Goal: Information Seeking & Learning: Learn about a topic

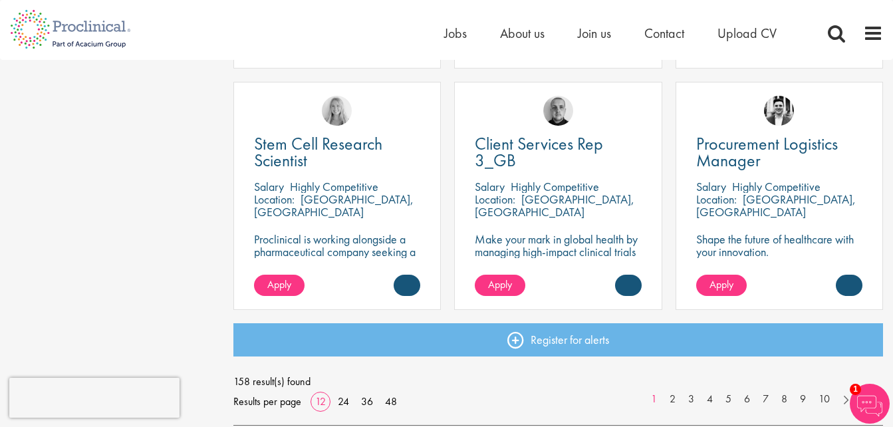
scroll to position [1121, 0]
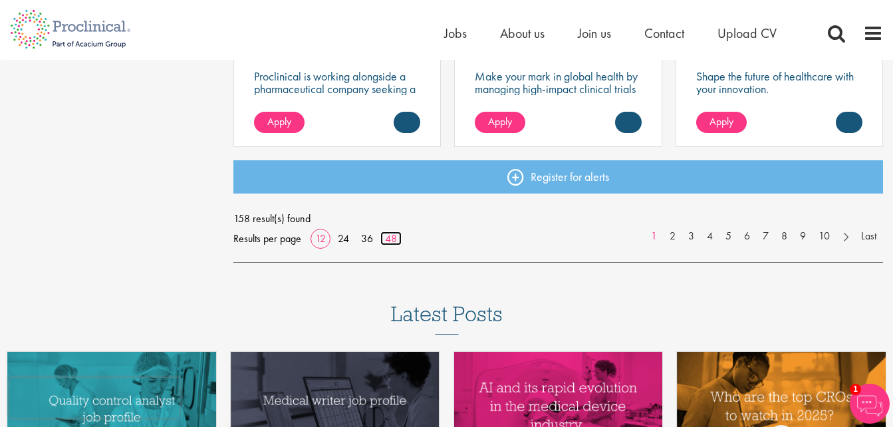
click at [393, 241] on link "48" at bounding box center [390, 238] width 21 height 14
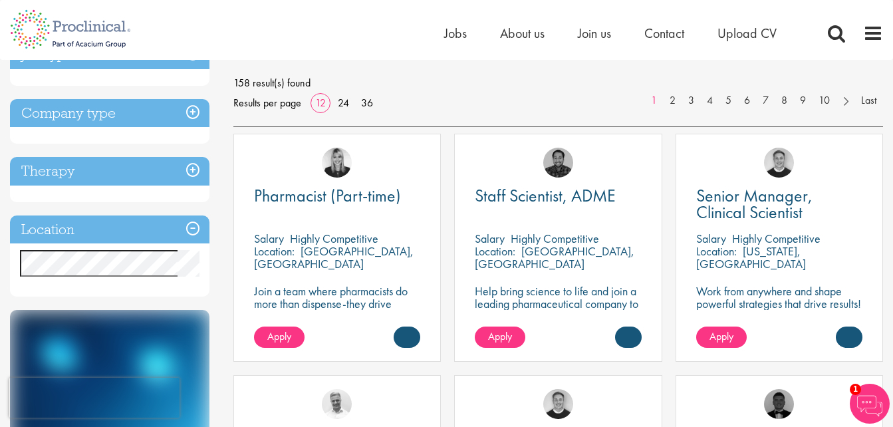
scroll to position [0, 0]
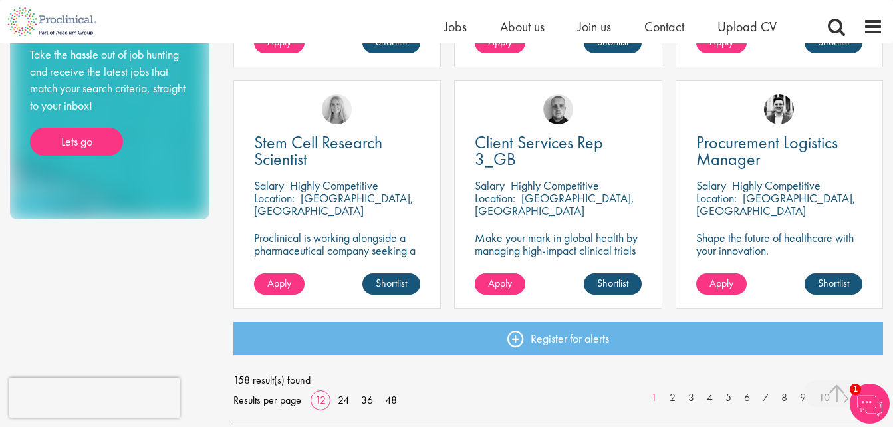
scroll to position [1016, 0]
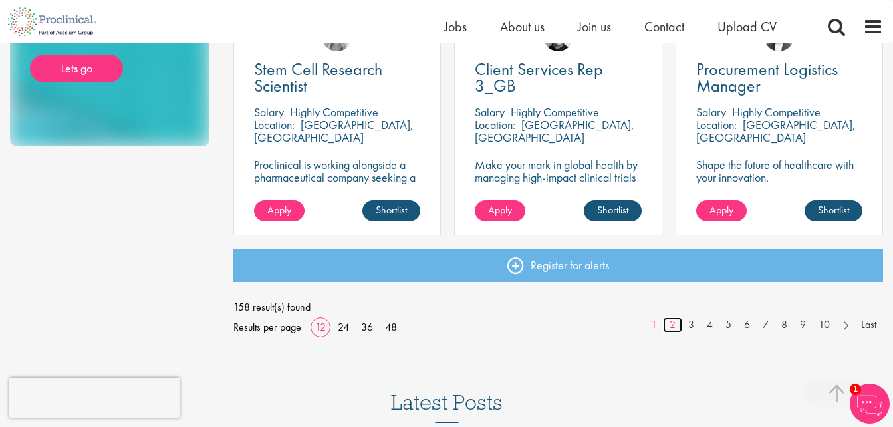
click at [675, 322] on link "2" at bounding box center [672, 324] width 19 height 15
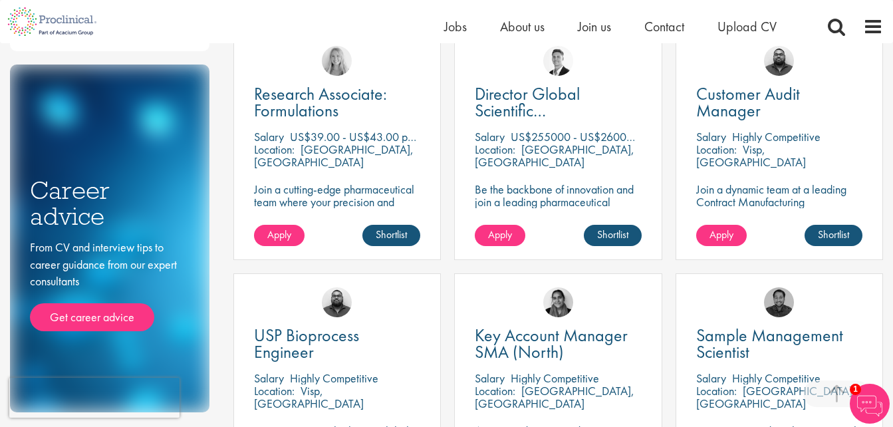
scroll to position [983, 0]
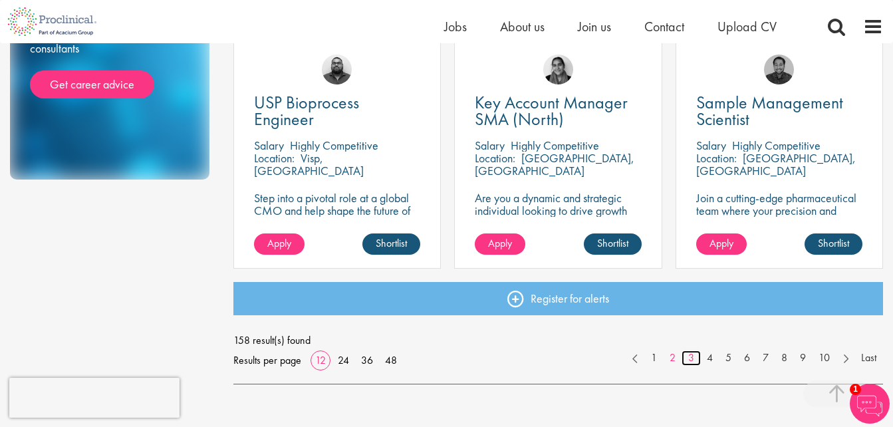
click at [693, 356] on link "3" at bounding box center [690, 357] width 19 height 15
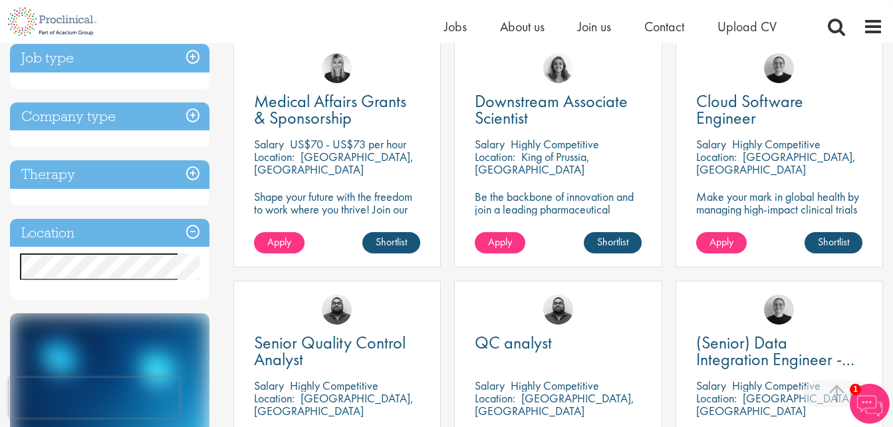
scroll to position [388, 0]
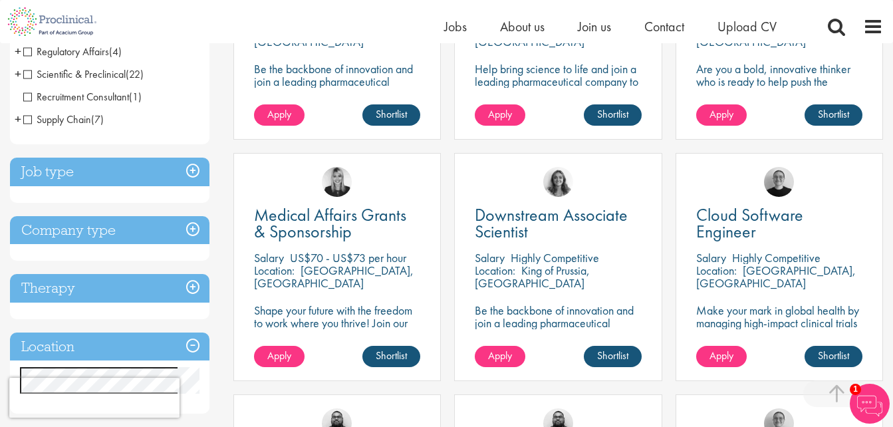
click at [194, 171] on h3 "Job type" at bounding box center [109, 172] width 199 height 29
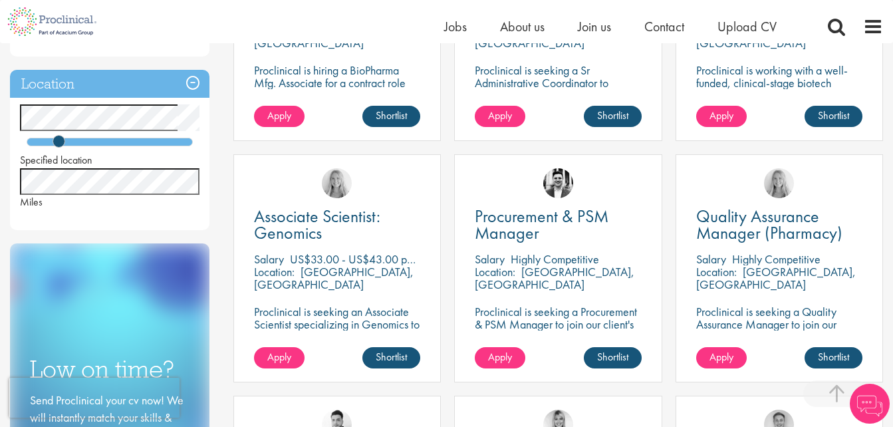
scroll to position [638, 0]
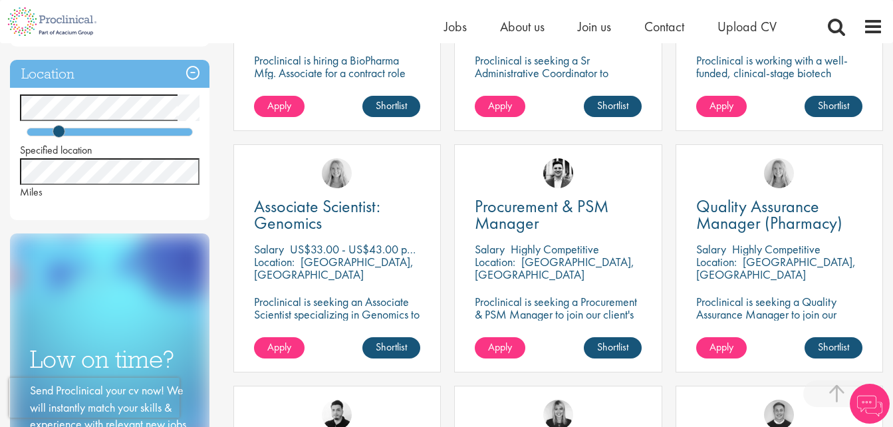
click at [164, 121] on body "This website uses cookies. By continuing to use this site, you are giving your …" at bounding box center [446, 353] width 893 height 1983
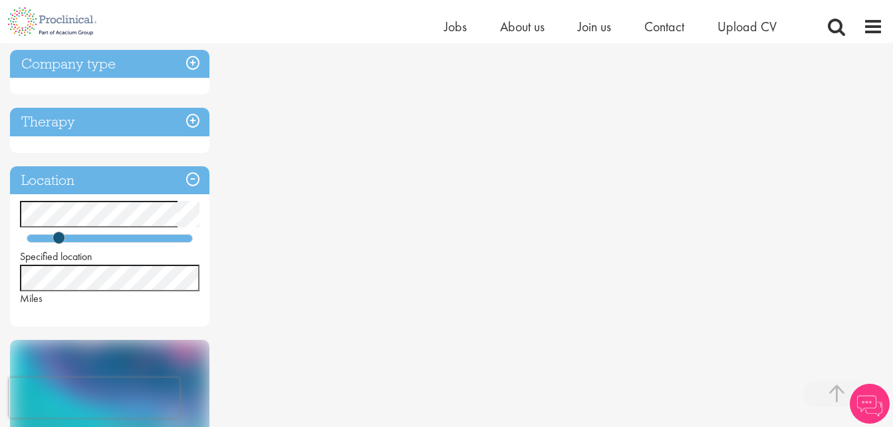
scroll to position [427, 0]
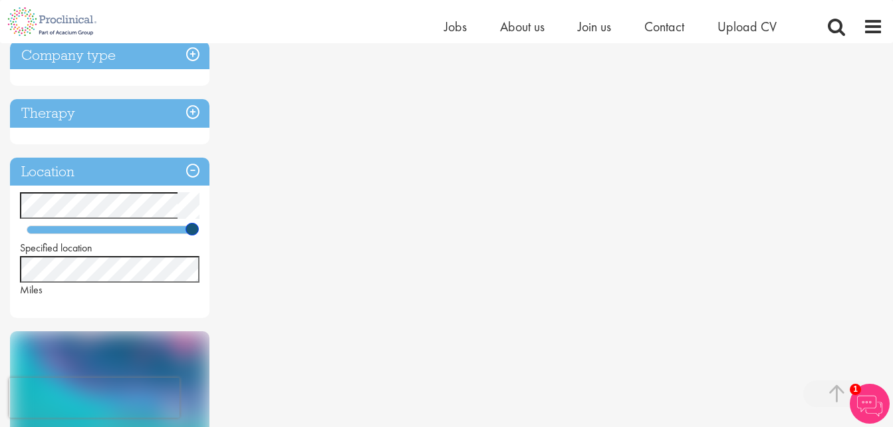
drag, startPoint x: 60, startPoint y: 227, endPoint x: 401, endPoint y: 233, distance: 340.4
click at [294, 236] on div "Discipline Biometrics (1) - + Statistics (1) Business Development (2) - + Comme…" at bounding box center [446, 197] width 893 height 964
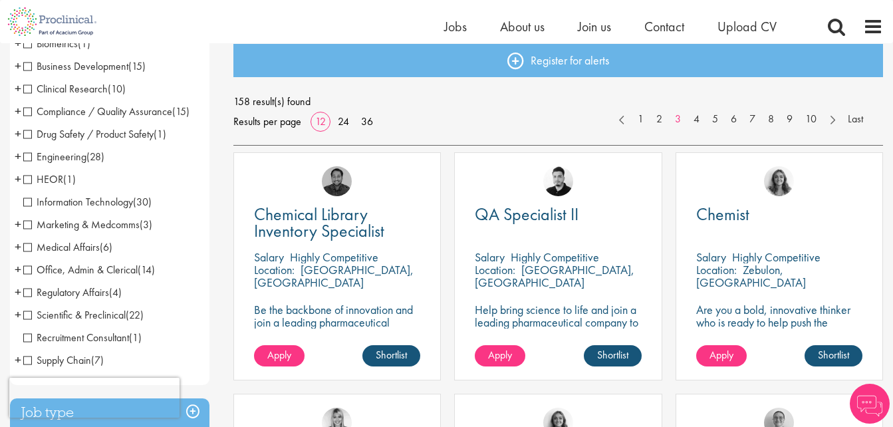
scroll to position [185, 0]
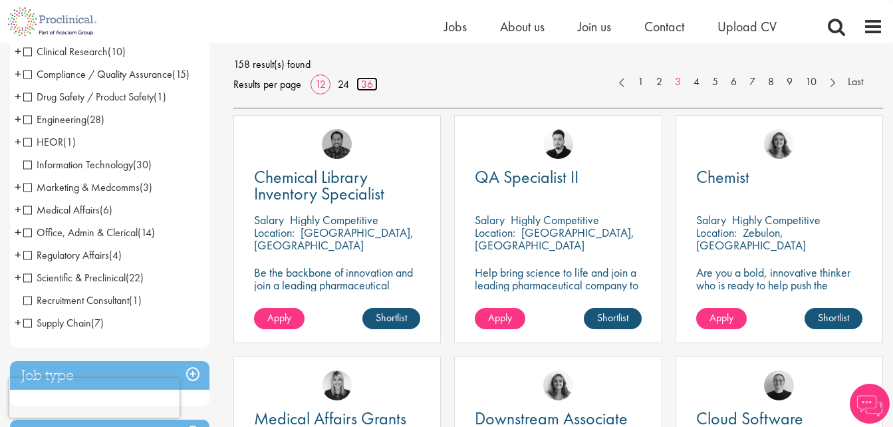
click at [367, 87] on link "36" at bounding box center [366, 84] width 21 height 14
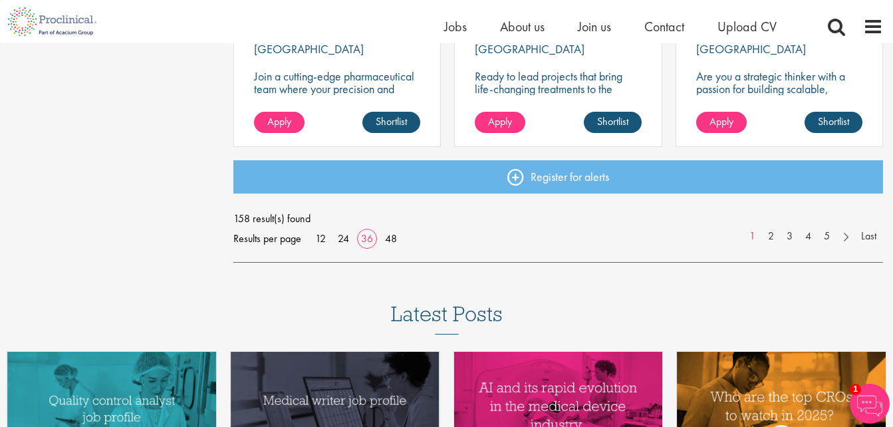
scroll to position [3042, 0]
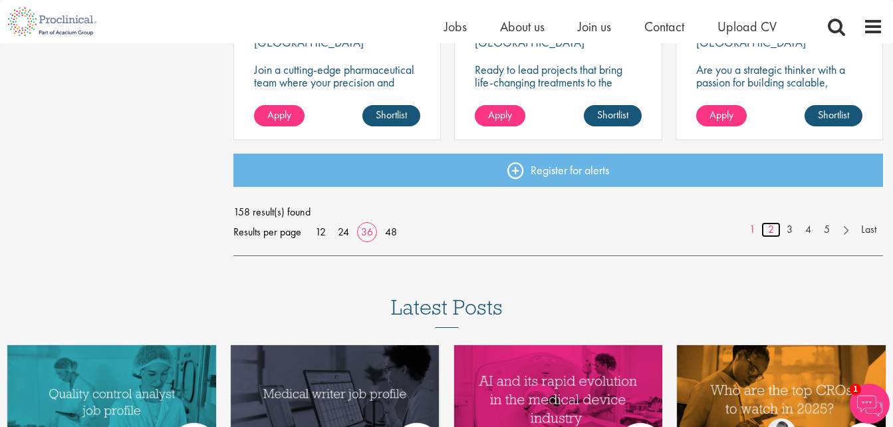
click at [771, 228] on link "2" at bounding box center [770, 229] width 19 height 15
